Goal: Task Accomplishment & Management: Complete application form

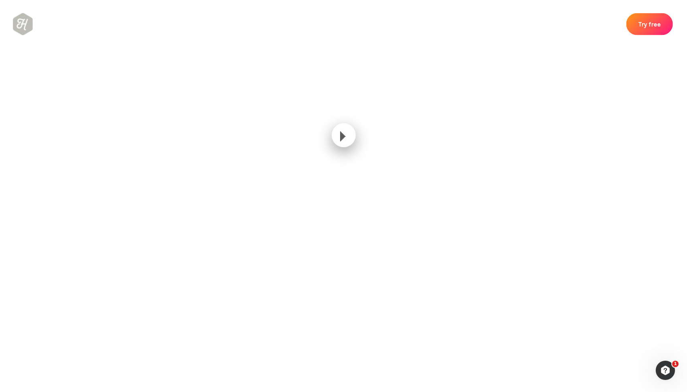
scroll to position [491, 0]
click at [649, 28] on link "Try free" at bounding box center [649, 23] width 51 height 24
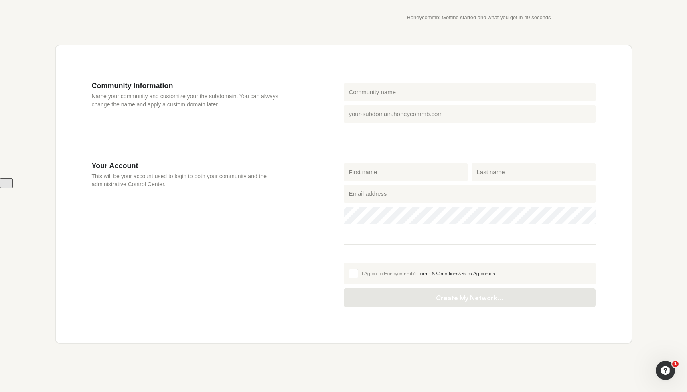
scroll to position [236, 0]
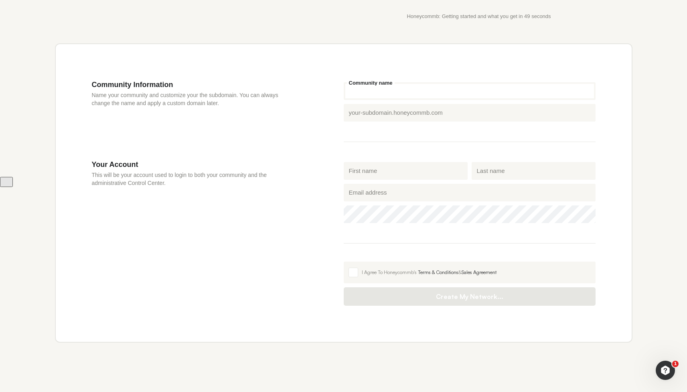
click at [360, 96] on input "Community name" at bounding box center [470, 91] width 252 height 18
type input "n"
type input "na"
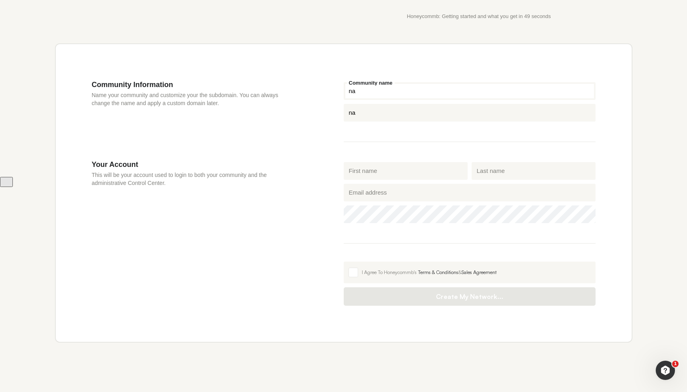
type input "nam"
type input "name"
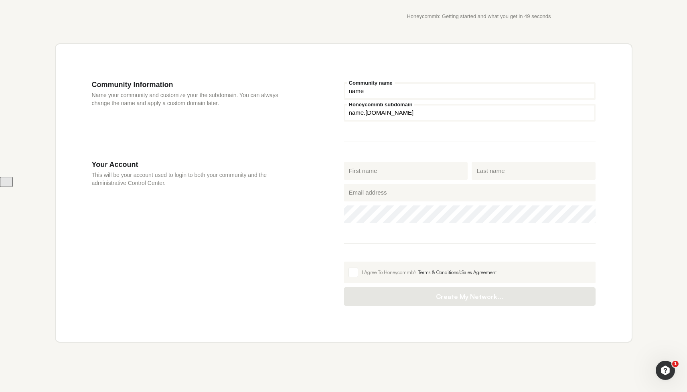
click at [364, 116] on input "name" at bounding box center [470, 113] width 252 height 18
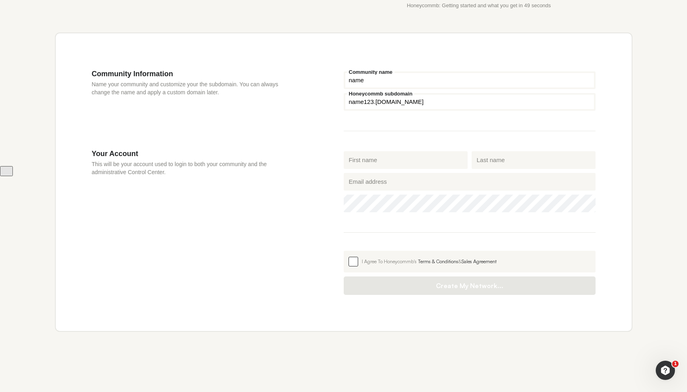
type input "name123"
click at [355, 262] on span at bounding box center [354, 262] width 10 height 10
click at [344, 251] on input "I Agree To Honeycommb's Terms & Conditions & Sales Agreement" at bounding box center [344, 251] width 0 height 0
click at [244, 188] on div "Your Account This will be your account used to login to both your community and…" at bounding box center [218, 222] width 252 height 146
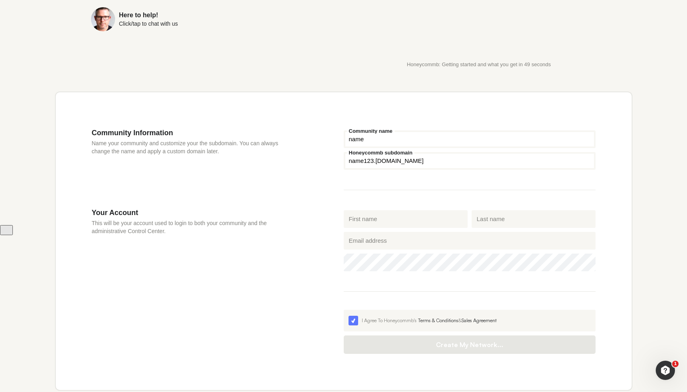
scroll to position [176, 0]
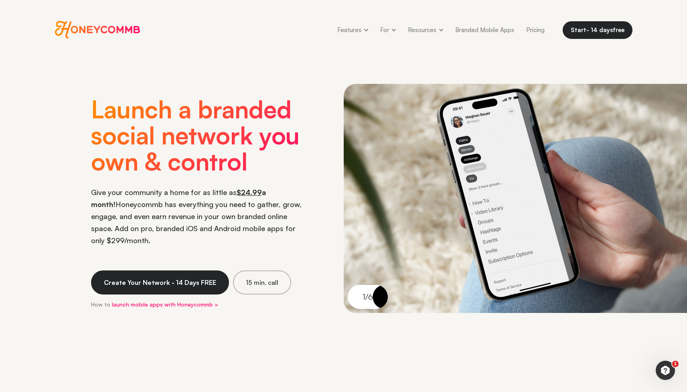
click at [260, 43] on div "Honeycommb Features 👀 Features Overview Primary features and customizations 📱 M…" at bounding box center [343, 30] width 687 height 60
click at [531, 29] on link "Pricing" at bounding box center [535, 30] width 30 height 18
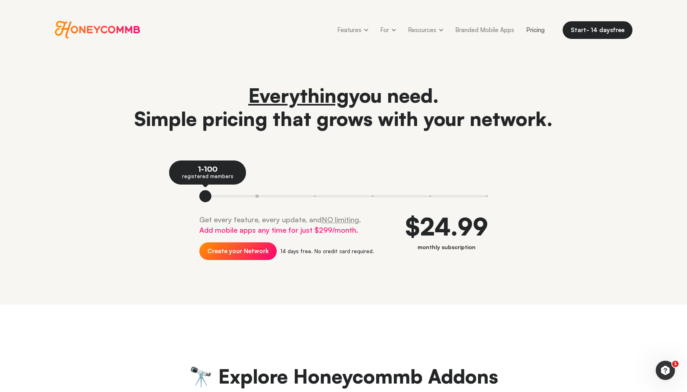
click at [256, 198] on button at bounding box center [257, 196] width 58 height 12
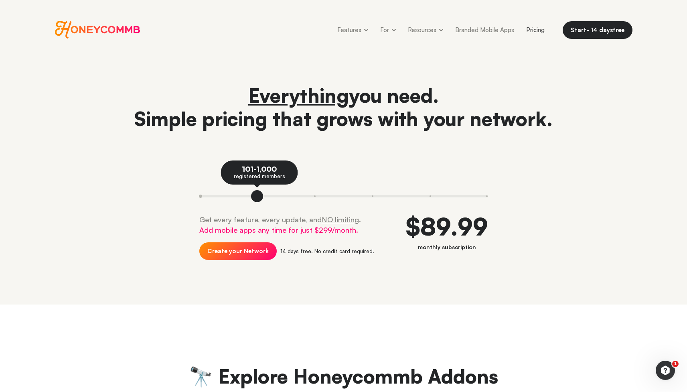
click at [200, 196] on button at bounding box center [213, 196] width 29 height 12
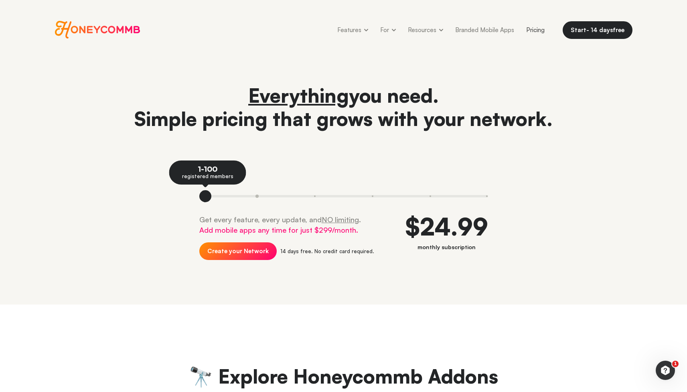
click at [256, 197] on button at bounding box center [257, 196] width 58 height 12
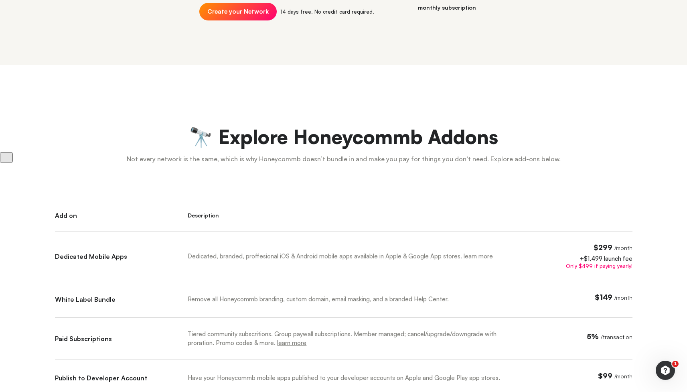
scroll to position [240, 0]
click at [602, 246] on span "$299" at bounding box center [603, 246] width 19 height 9
click at [513, 257] on div "Dedicated, branded, proffesional iOS & Android mobile apps available in Apple &…" at bounding box center [356, 262] width 337 height 38
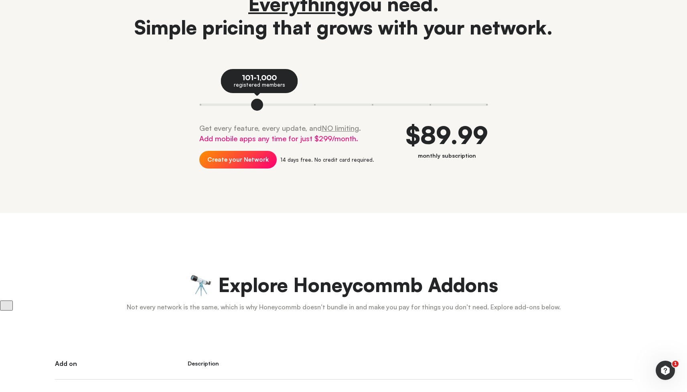
scroll to position [0, 0]
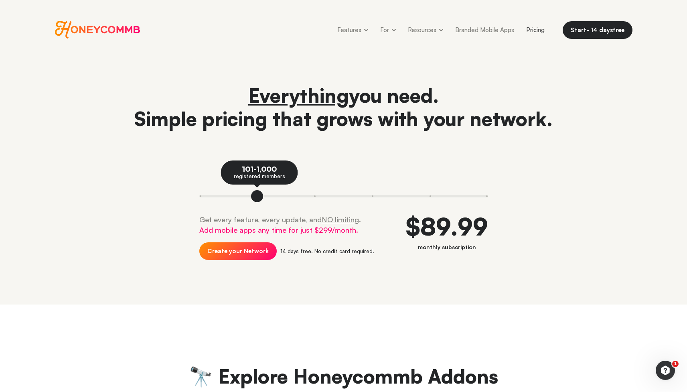
click at [521, 279] on header "Everything you need. Simple pricing that grows with your network. 101-1,000 reg…" at bounding box center [343, 182] width 687 height 245
click at [202, 195] on button at bounding box center [213, 196] width 29 height 12
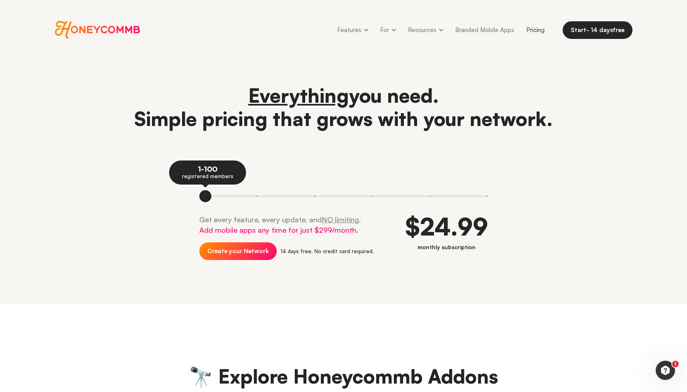
click at [614, 282] on header "Everything you need. Simple pricing that grows with your network. 1-100 registe…" at bounding box center [343, 182] width 687 height 245
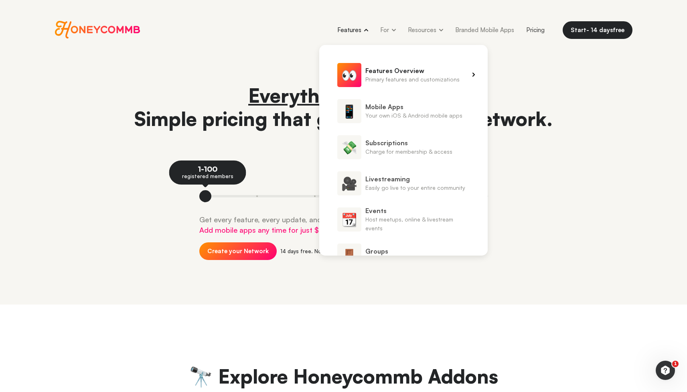
click at [357, 70] on span "👀" at bounding box center [349, 75] width 24 height 24
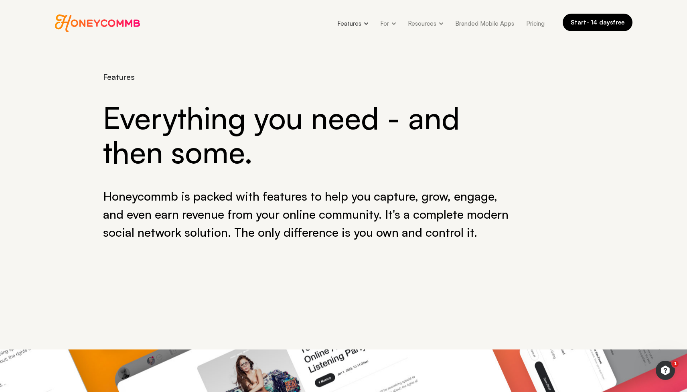
click at [607, 30] on link "Start - 14 days free" at bounding box center [598, 23] width 70 height 18
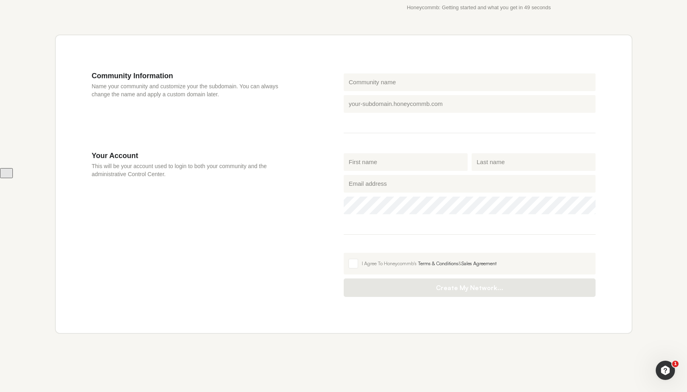
scroll to position [246, 0]
click at [390, 84] on input "Community name" at bounding box center [470, 81] width 252 height 18
type input "n"
type input "na"
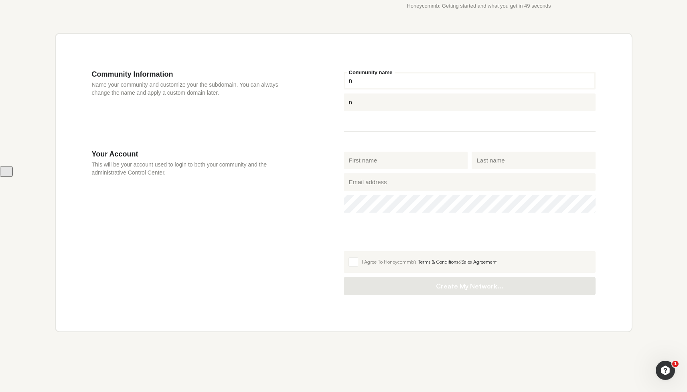
type input "na"
type input "nam"
type input "namw"
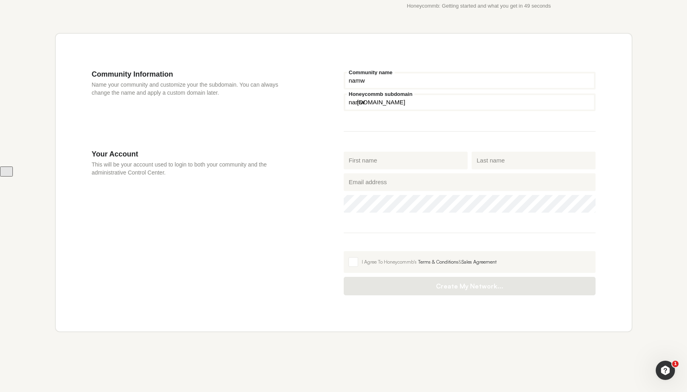
type input "namwe"
click at [367, 104] on input "namwe" at bounding box center [470, 102] width 252 height 18
click at [360, 263] on label "I Agree To Honeycommb's Terms & Conditions & Sales Agreement" at bounding box center [470, 262] width 252 height 22
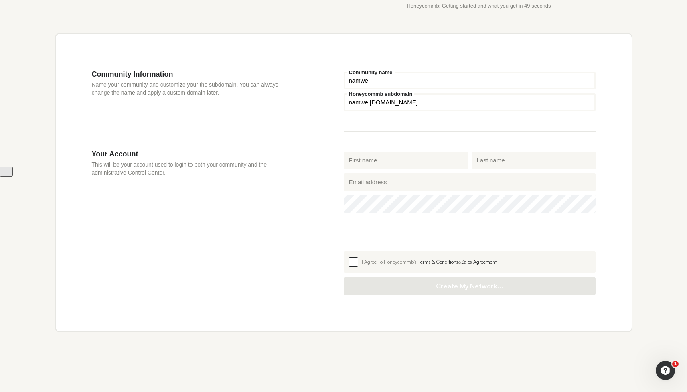
click at [344, 251] on input "I Agree To Honeycommb's Terms & Conditions & Sales Agreement" at bounding box center [344, 251] width 0 height 0
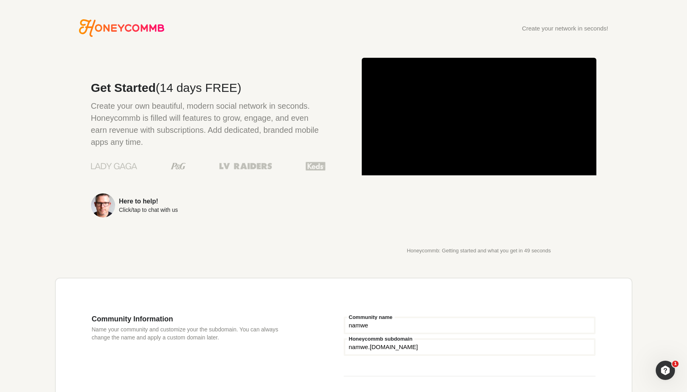
scroll to position [0, 0]
